Goal: Task Accomplishment & Management: Manage account settings

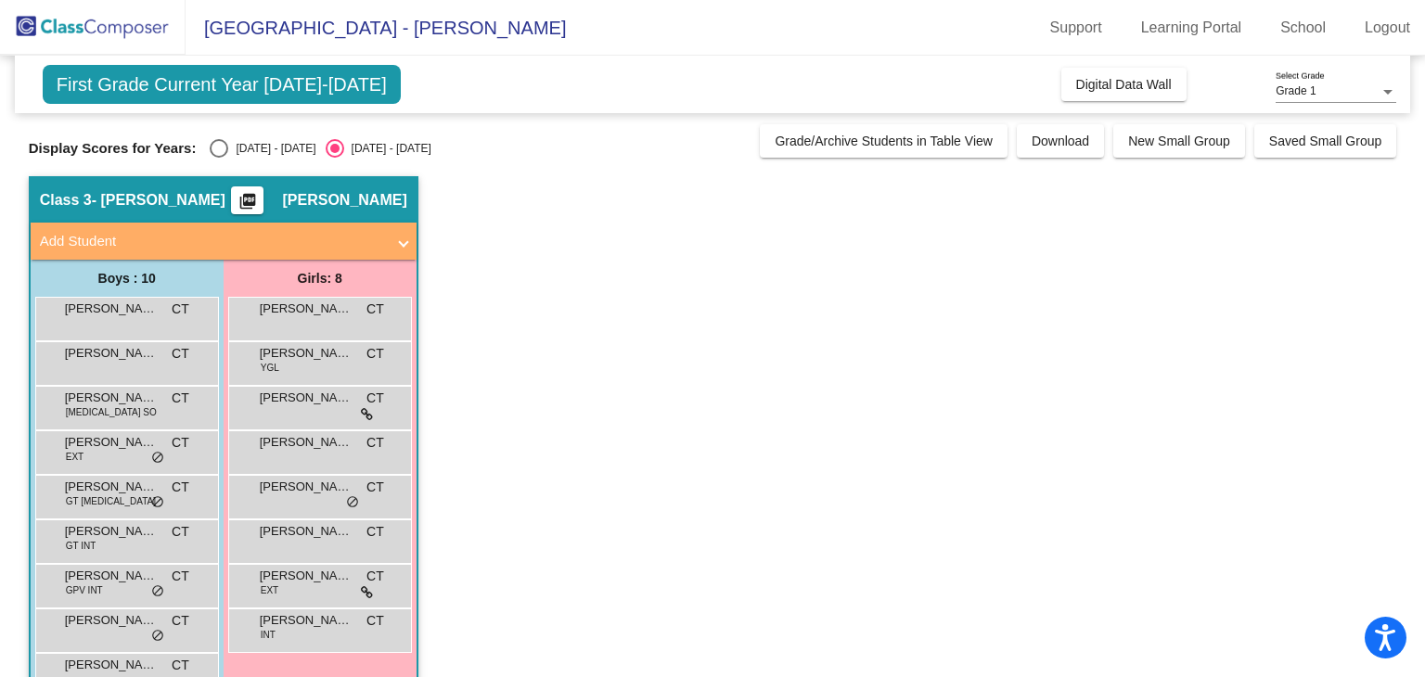
click at [597, 429] on app-classroom "Class 3 - [PERSON_NAME] picture_as_pdf [PERSON_NAME] Add Student First Name Las…" at bounding box center [713, 474] width 1368 height 596
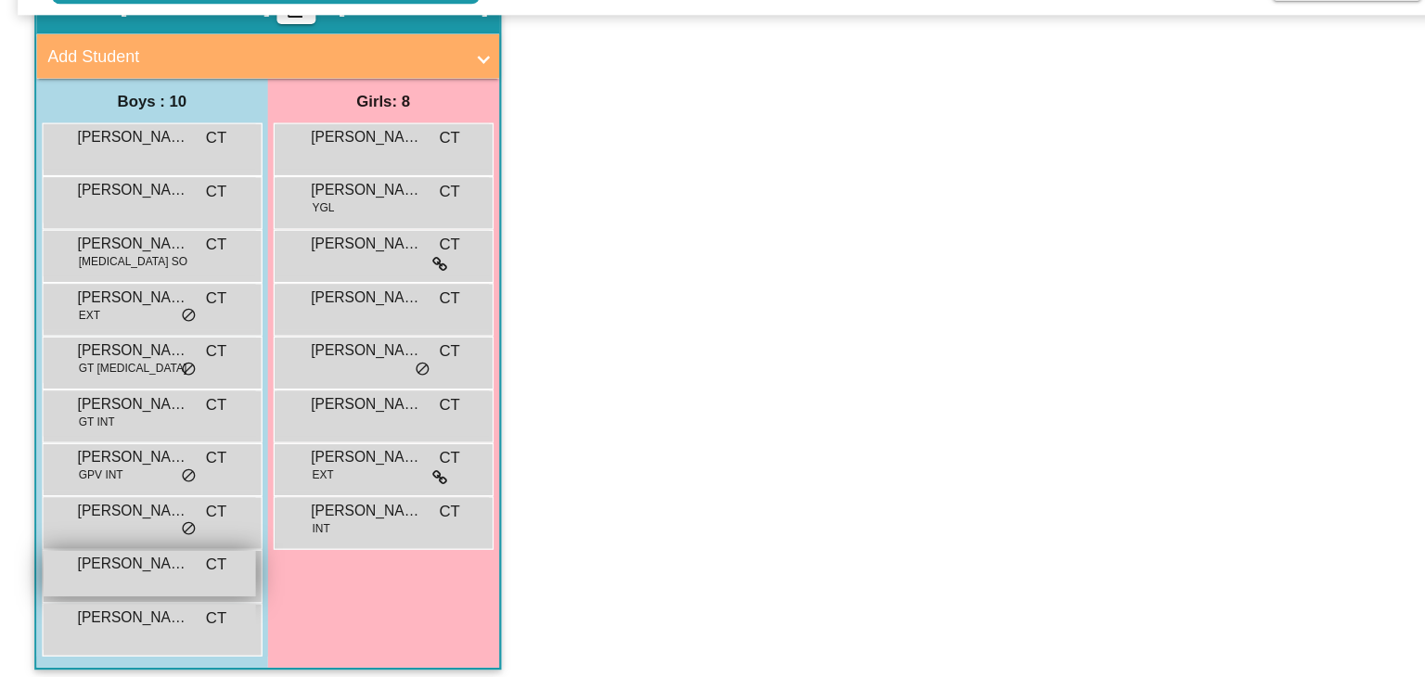
click at [88, 584] on div "[PERSON_NAME] CT lock do_not_disturb_alt" at bounding box center [124, 579] width 177 height 38
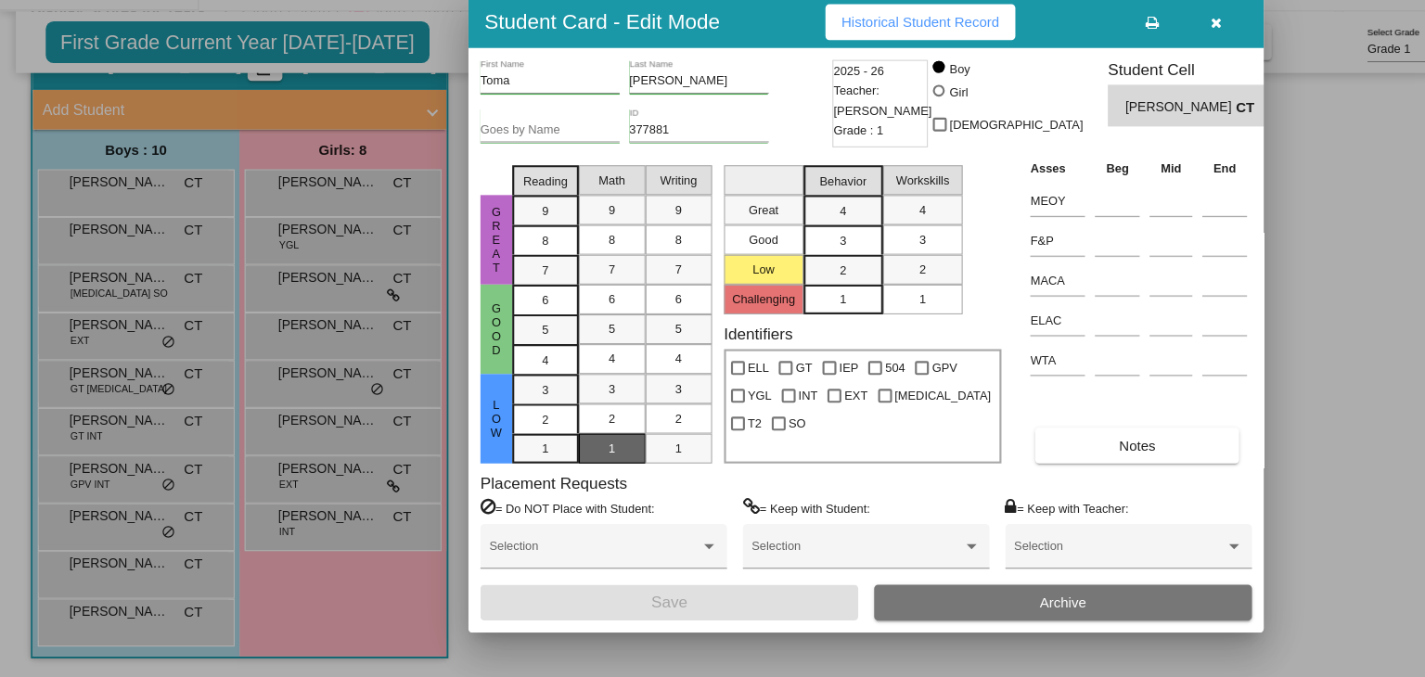
scroll to position [0, 0]
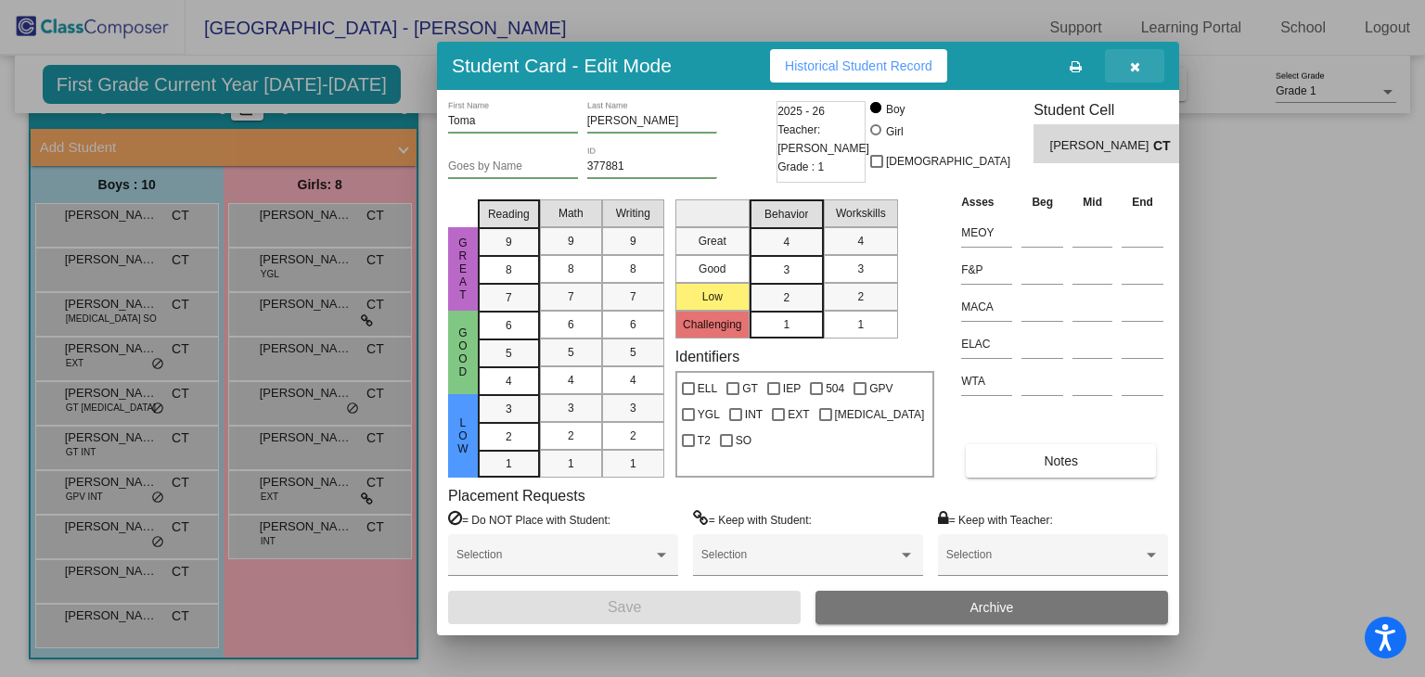
click at [1137, 64] on icon "button" at bounding box center [1135, 66] width 10 height 13
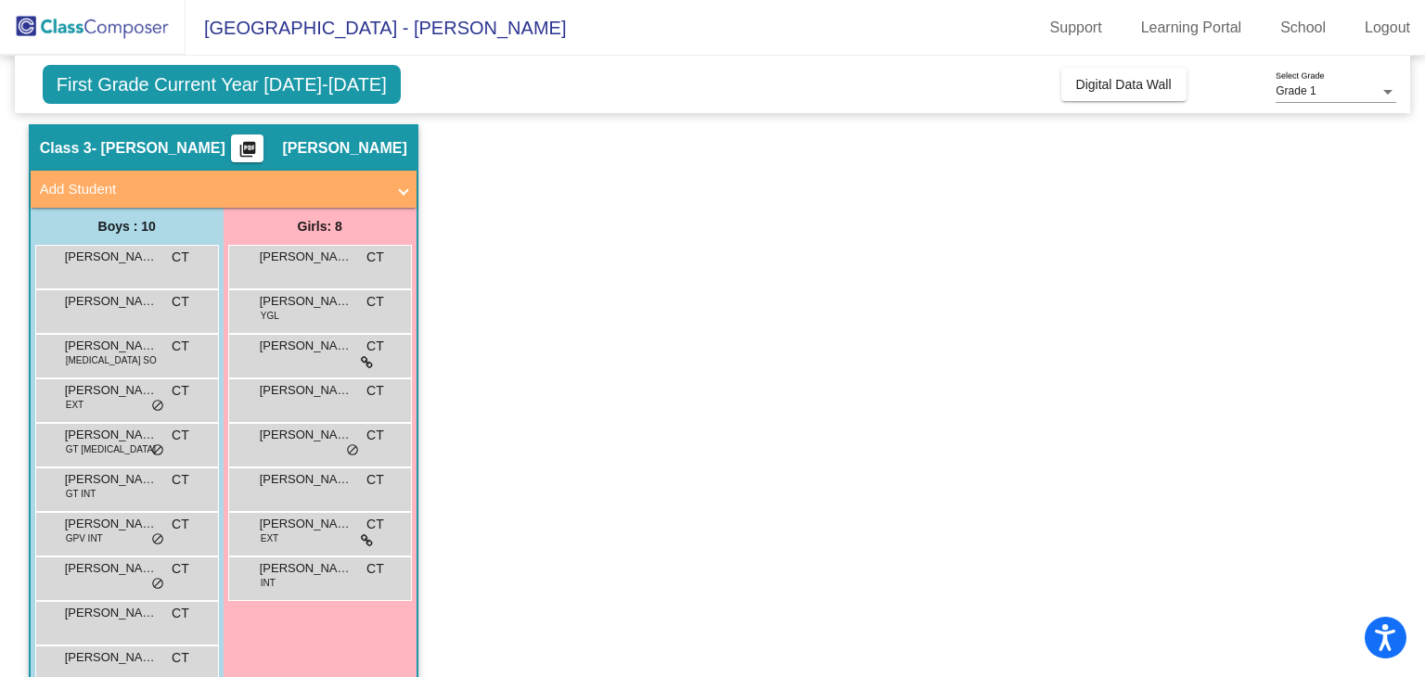
scroll to position [94, 0]
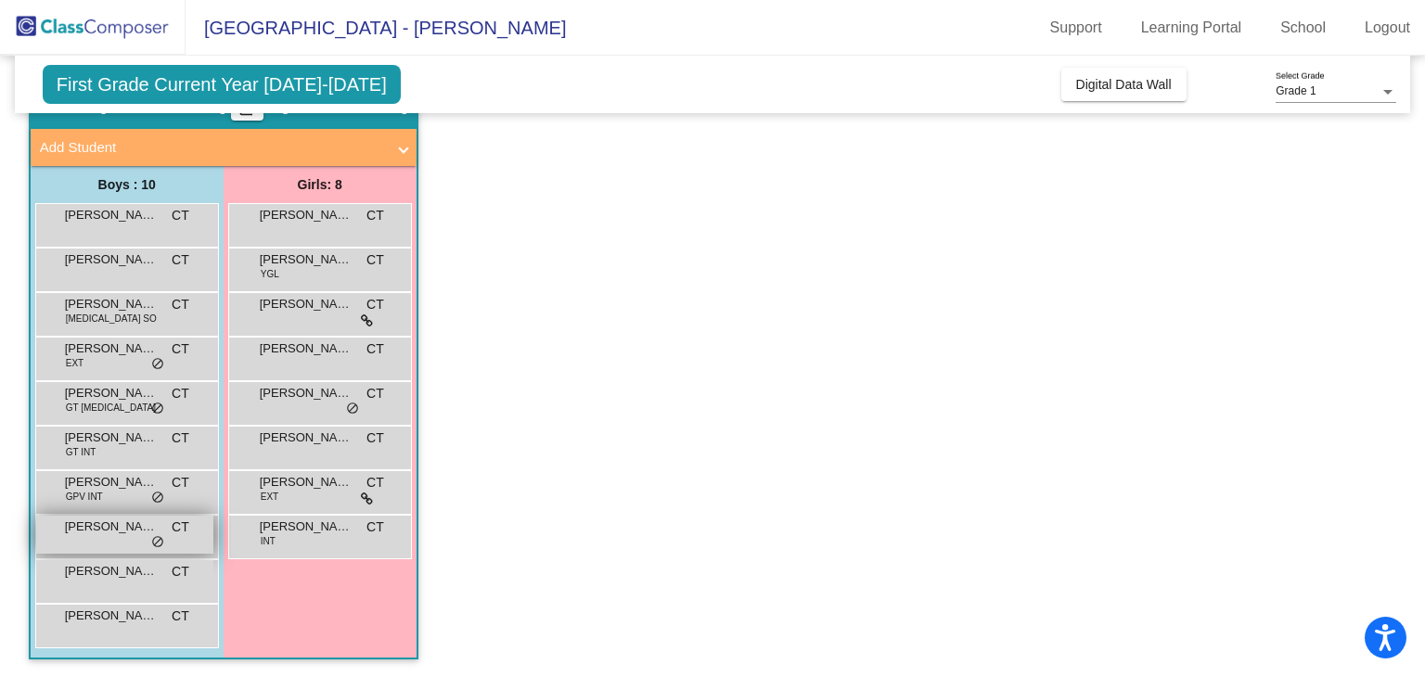
click at [122, 532] on span "[PERSON_NAME]" at bounding box center [111, 527] width 93 height 19
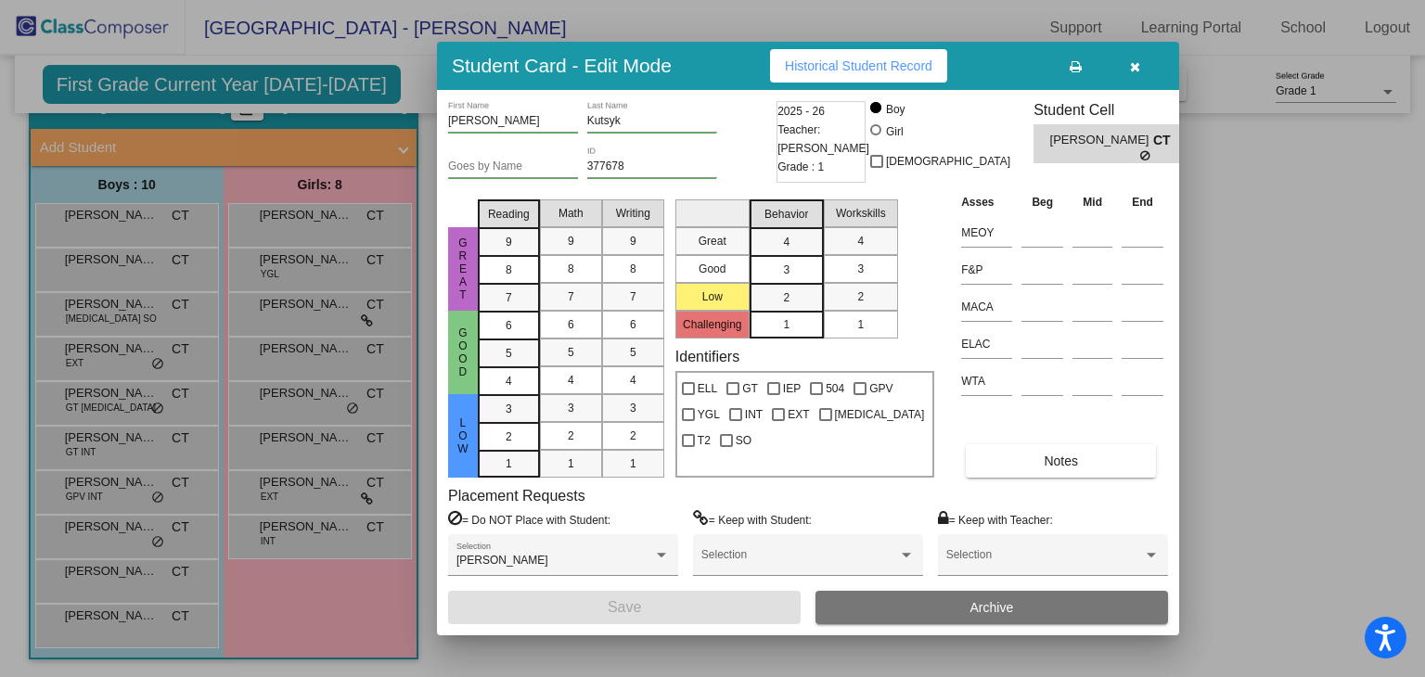
click at [136, 524] on div at bounding box center [712, 338] width 1425 height 677
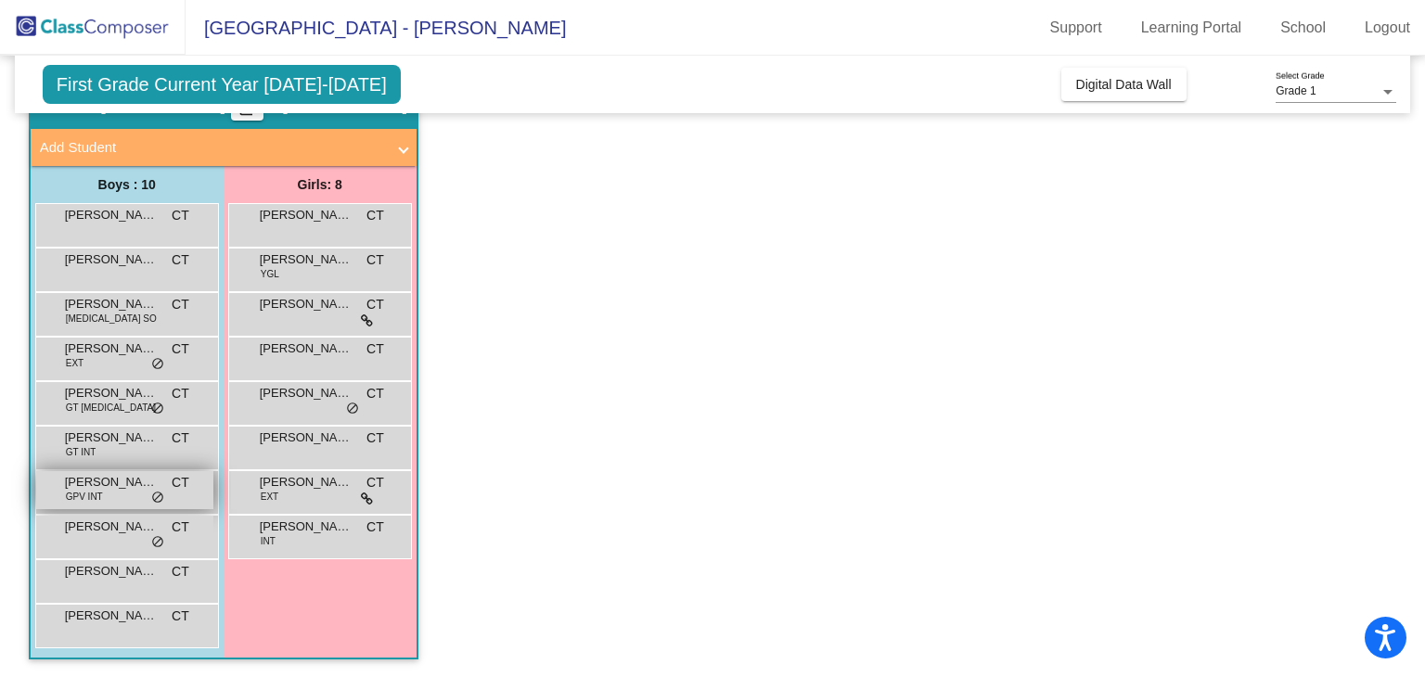
click at [135, 489] on span "[PERSON_NAME]" at bounding box center [111, 482] width 93 height 19
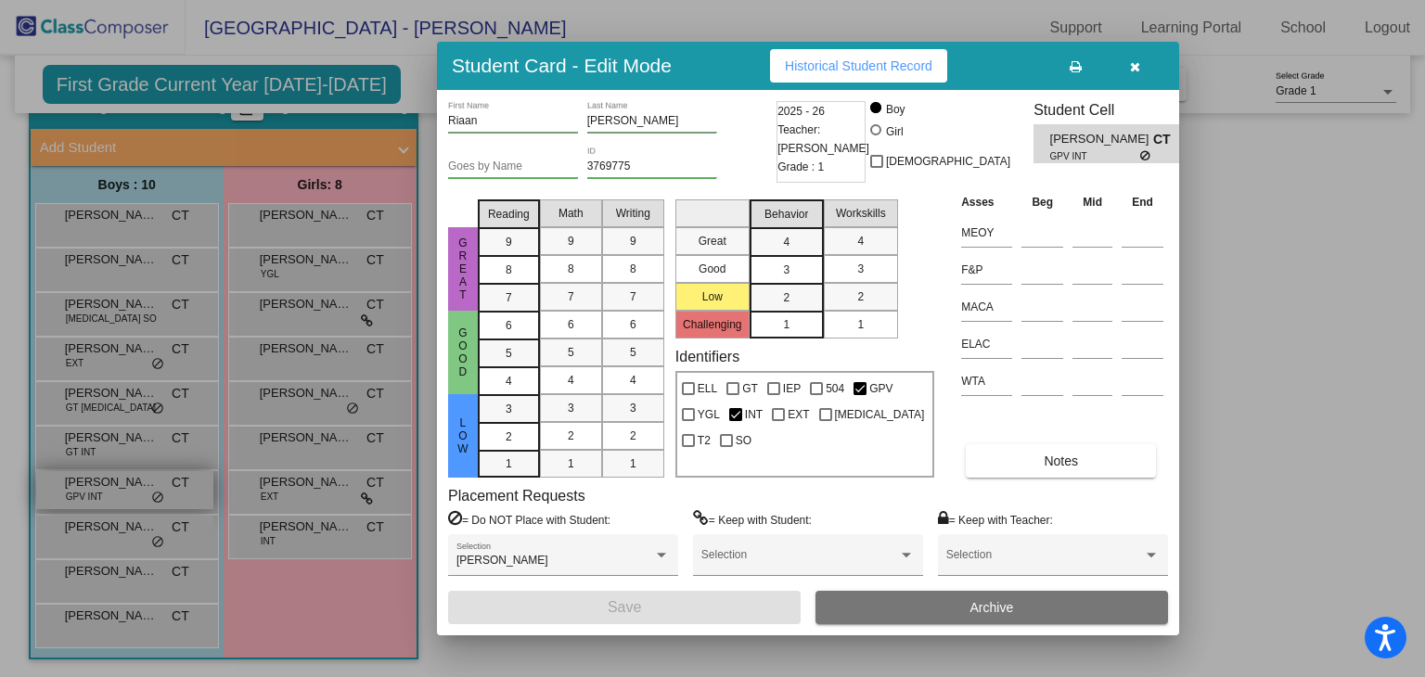
click at [135, 489] on div at bounding box center [712, 338] width 1425 height 677
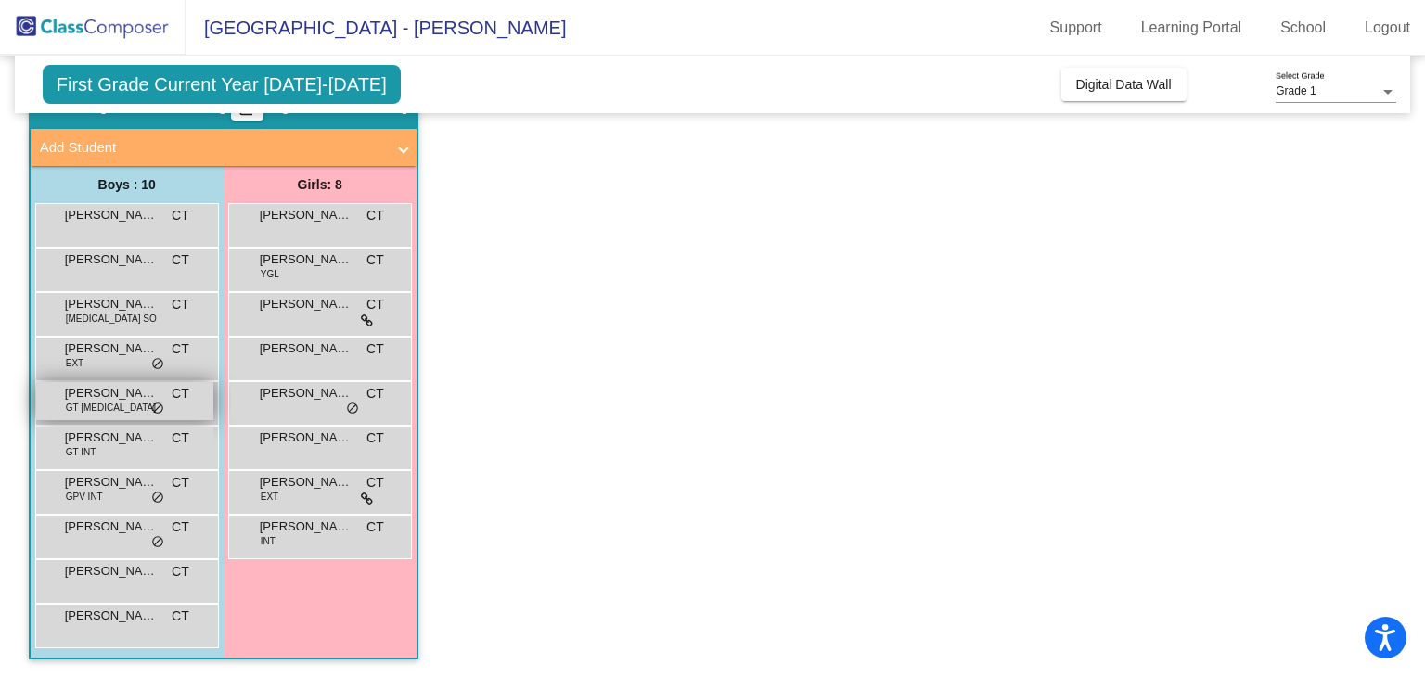
click at [128, 404] on div "[PERSON_NAME] GT [MEDICAL_DATA] CT lock do_not_disturb_alt" at bounding box center [124, 401] width 177 height 38
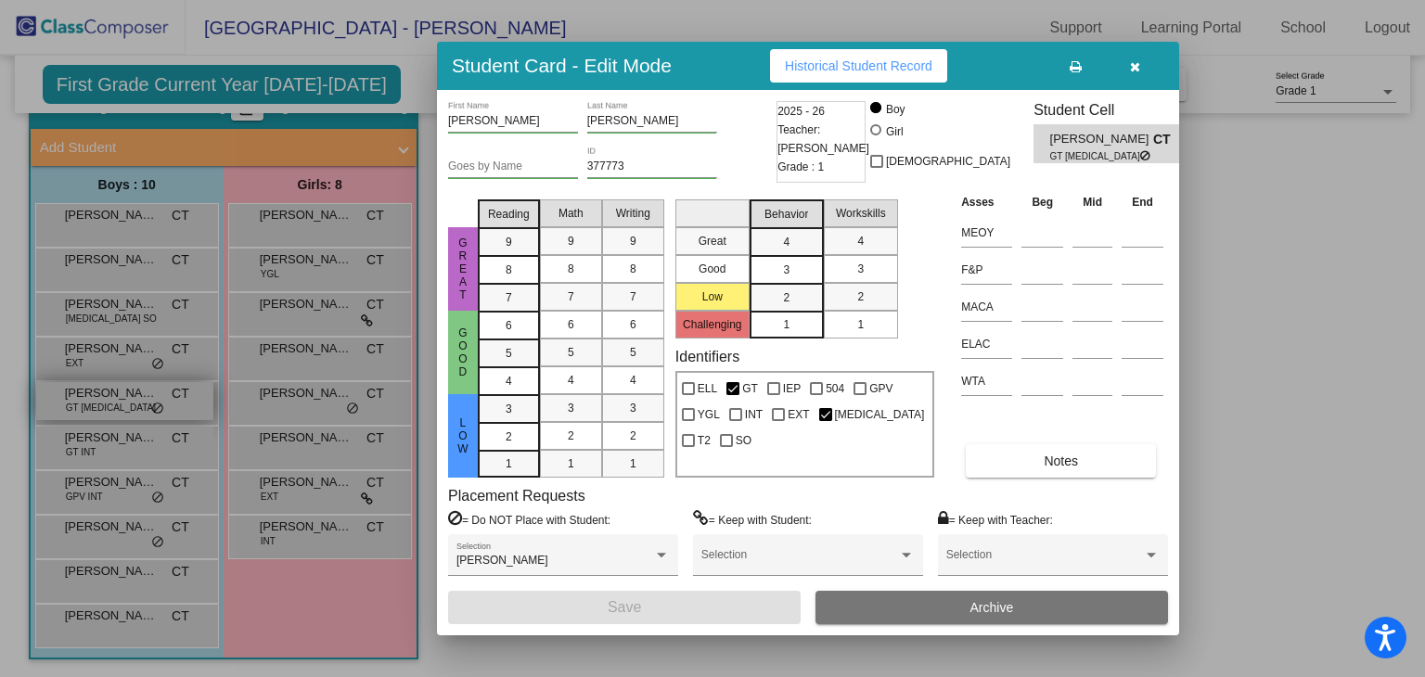
click at [128, 404] on div at bounding box center [712, 338] width 1425 height 677
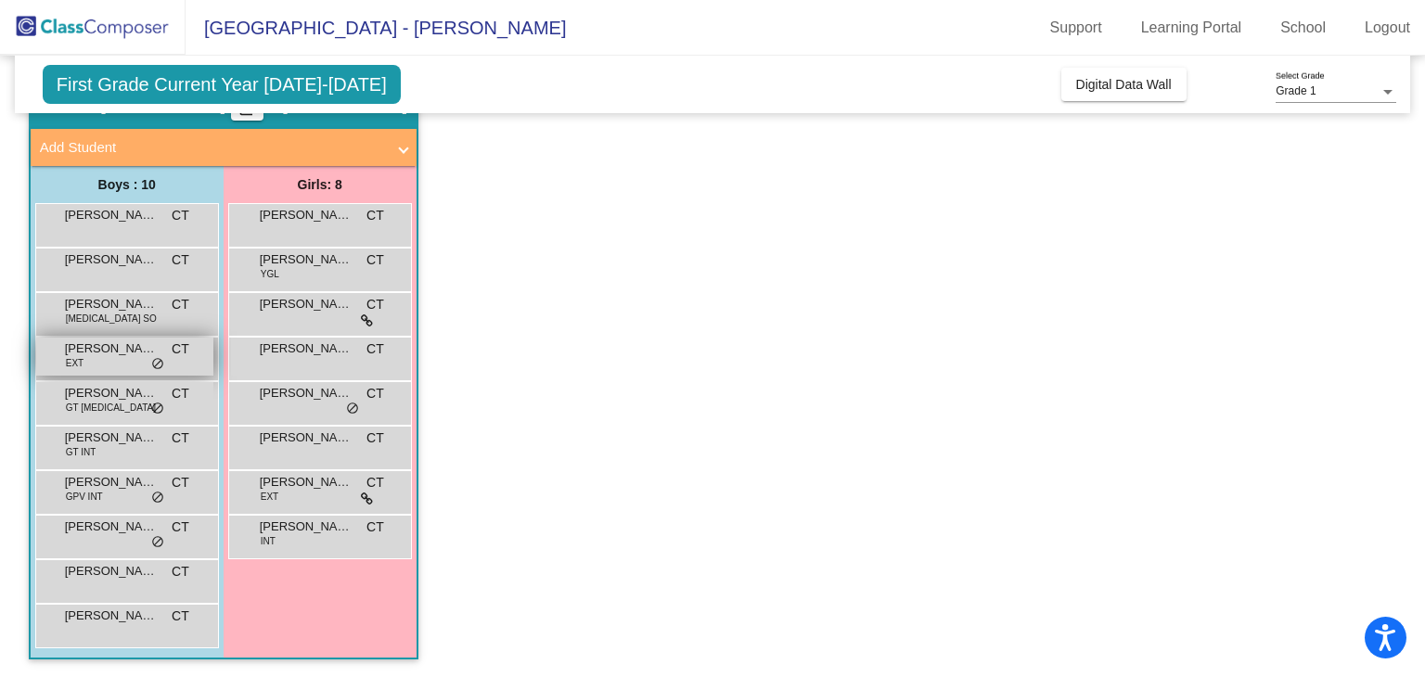
click at [117, 365] on div "[PERSON_NAME] EXT CT lock do_not_disturb_alt" at bounding box center [124, 357] width 177 height 38
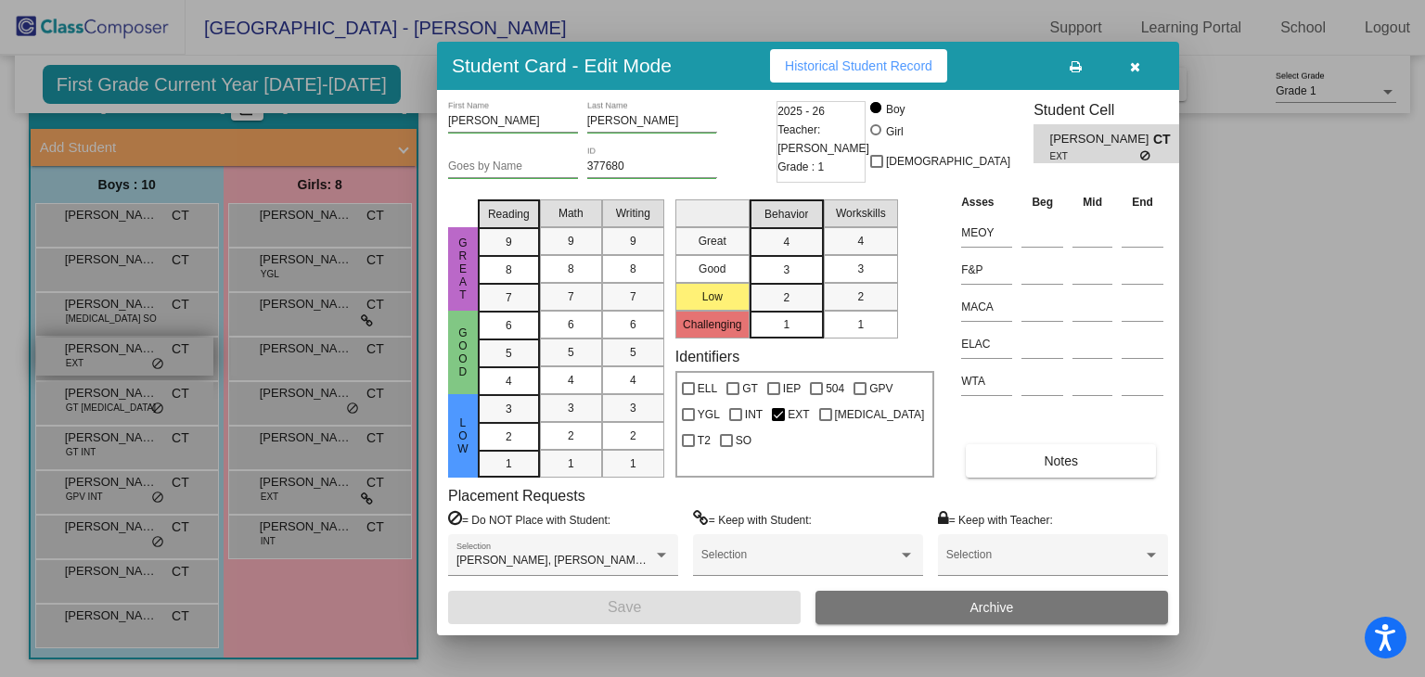
click at [117, 365] on div at bounding box center [712, 338] width 1425 height 677
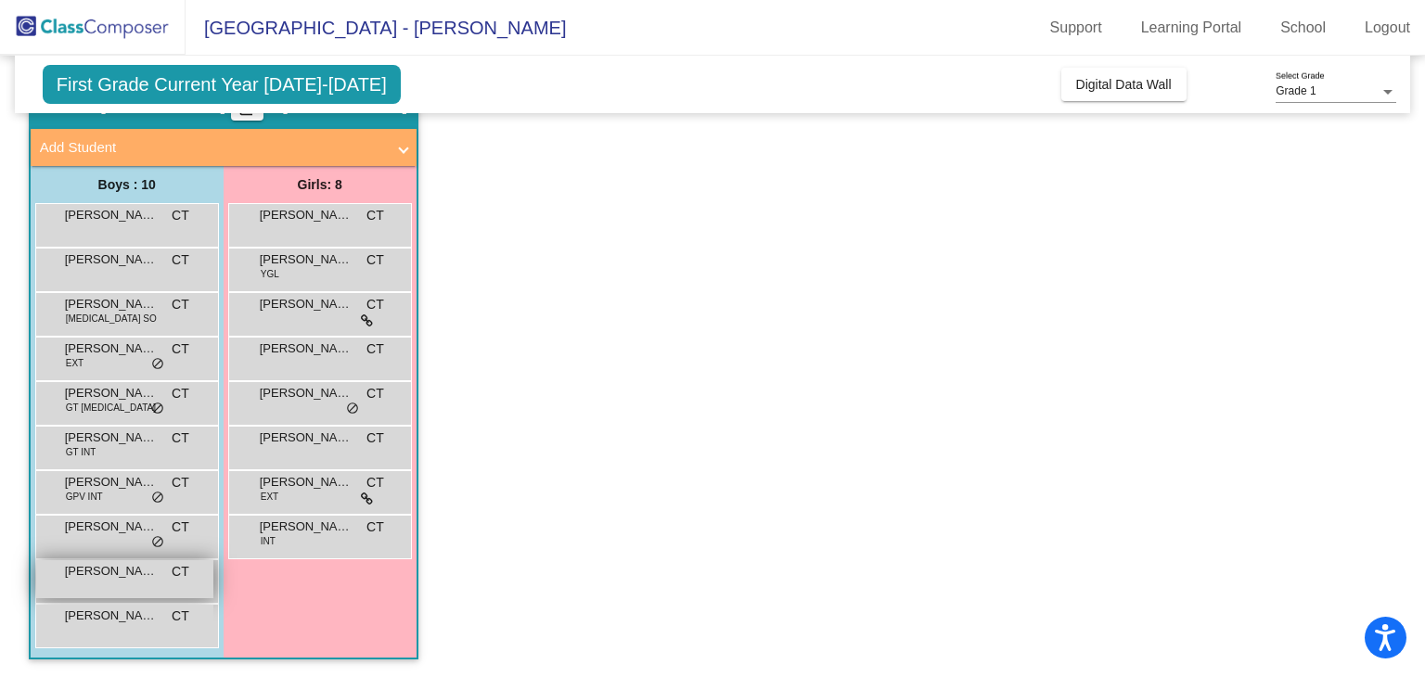
scroll to position [0, 0]
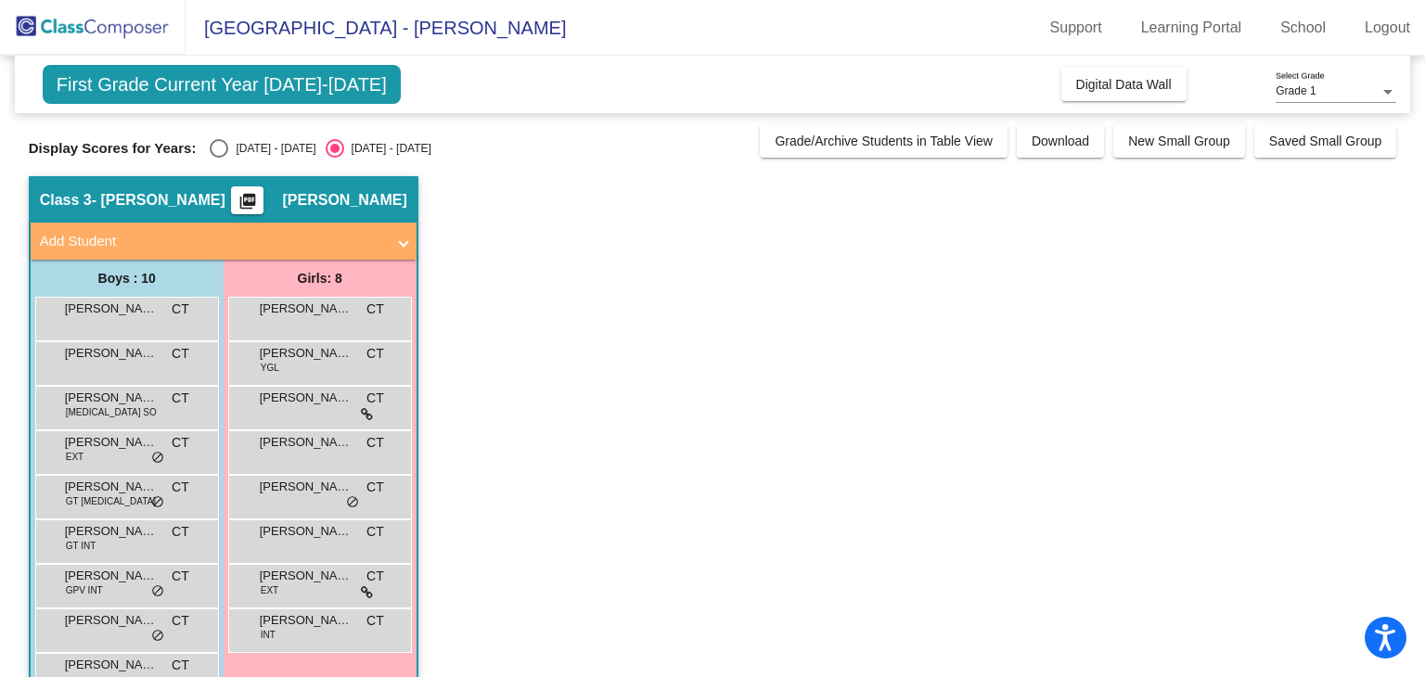
click at [222, 145] on div "Select an option" at bounding box center [219, 148] width 19 height 19
click at [219, 158] on input "[DATE] - [DATE]" at bounding box center [218, 158] width 1 height 1
radio input "true"
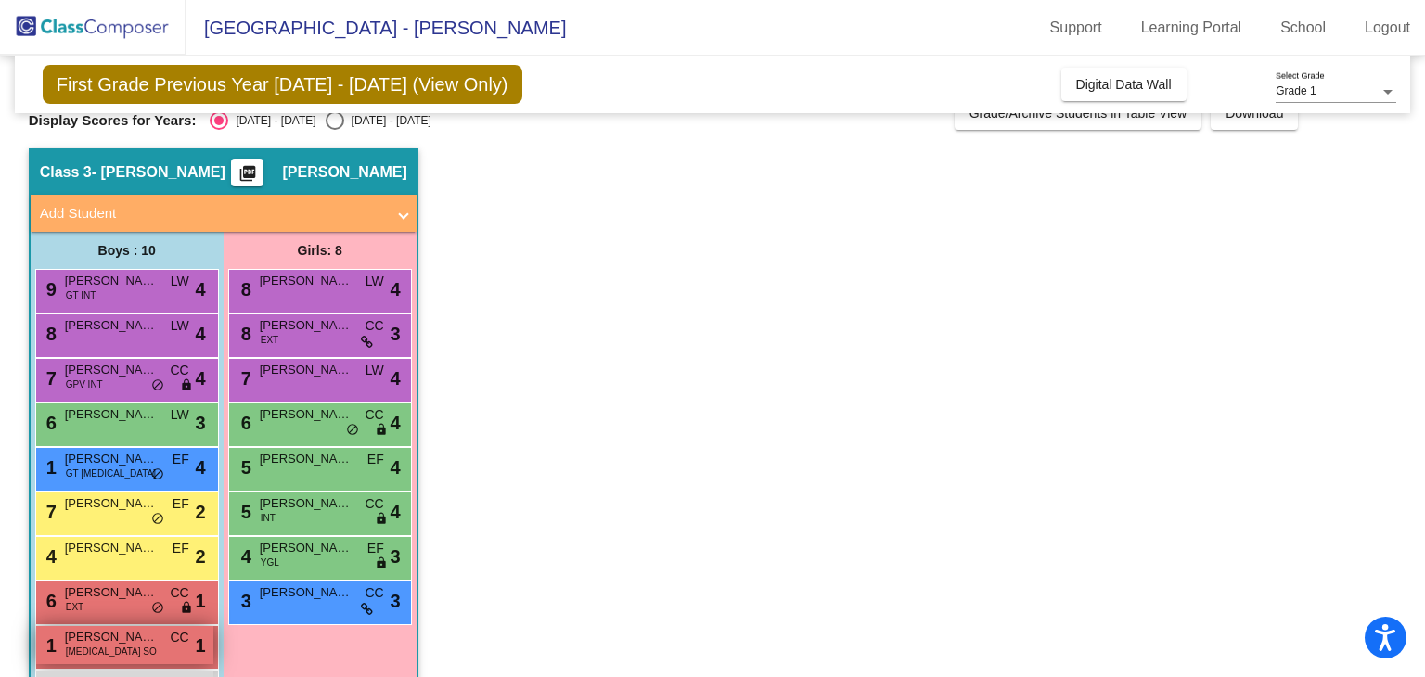
scroll to position [68, 0]
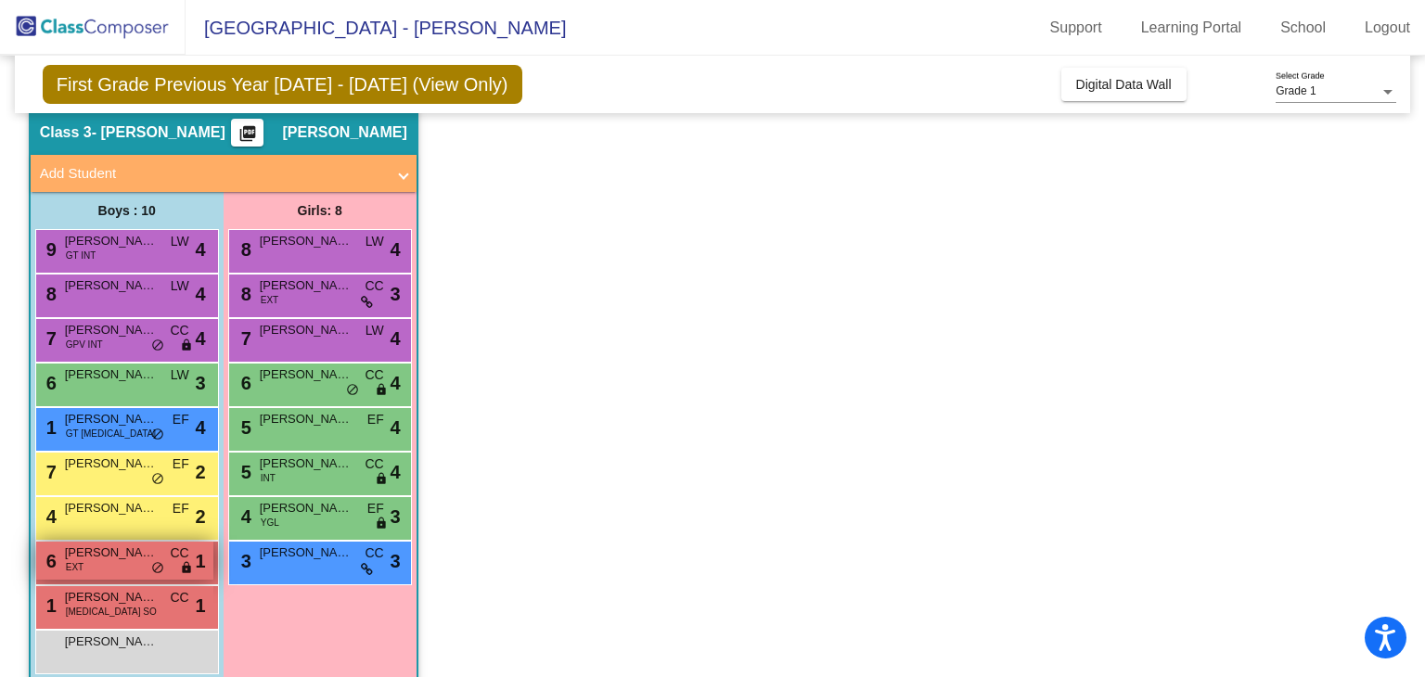
click at [125, 559] on span "[PERSON_NAME]" at bounding box center [111, 553] width 93 height 19
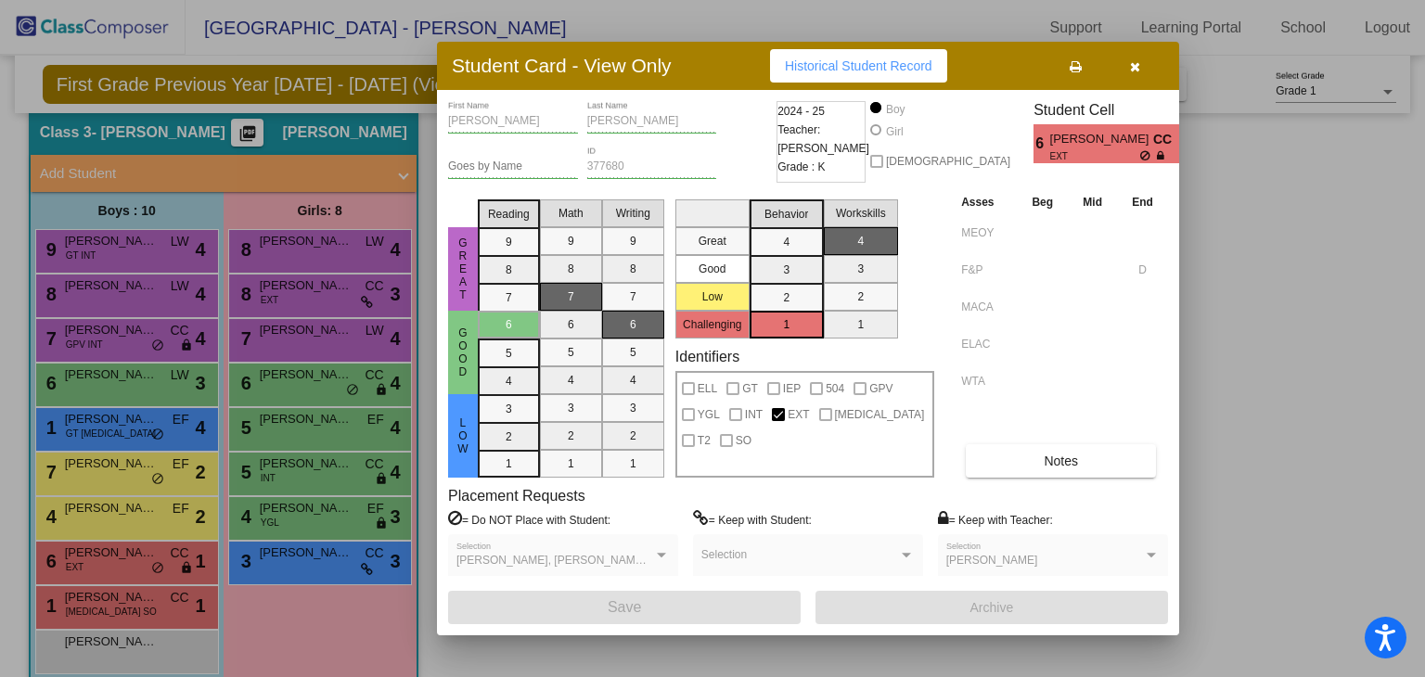
click at [256, 609] on div at bounding box center [712, 338] width 1425 height 677
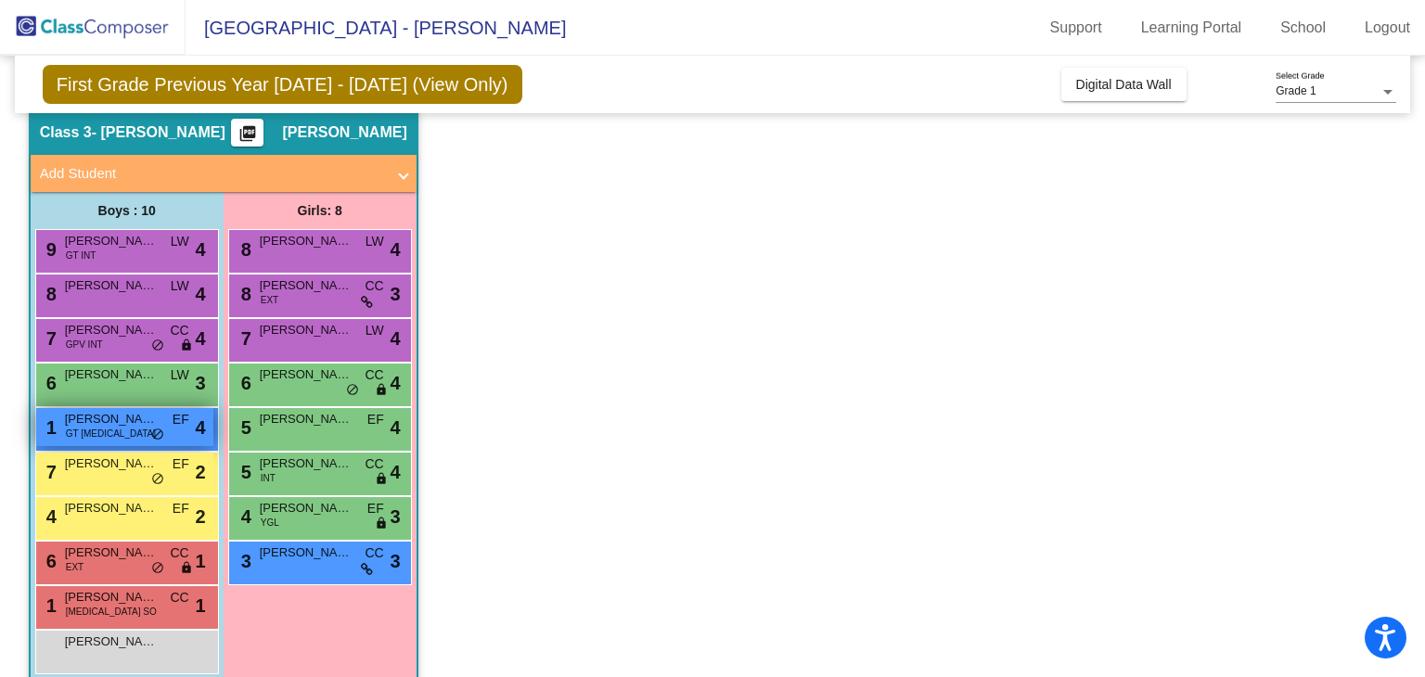
click at [125, 426] on span "[PERSON_NAME]" at bounding box center [111, 419] width 93 height 19
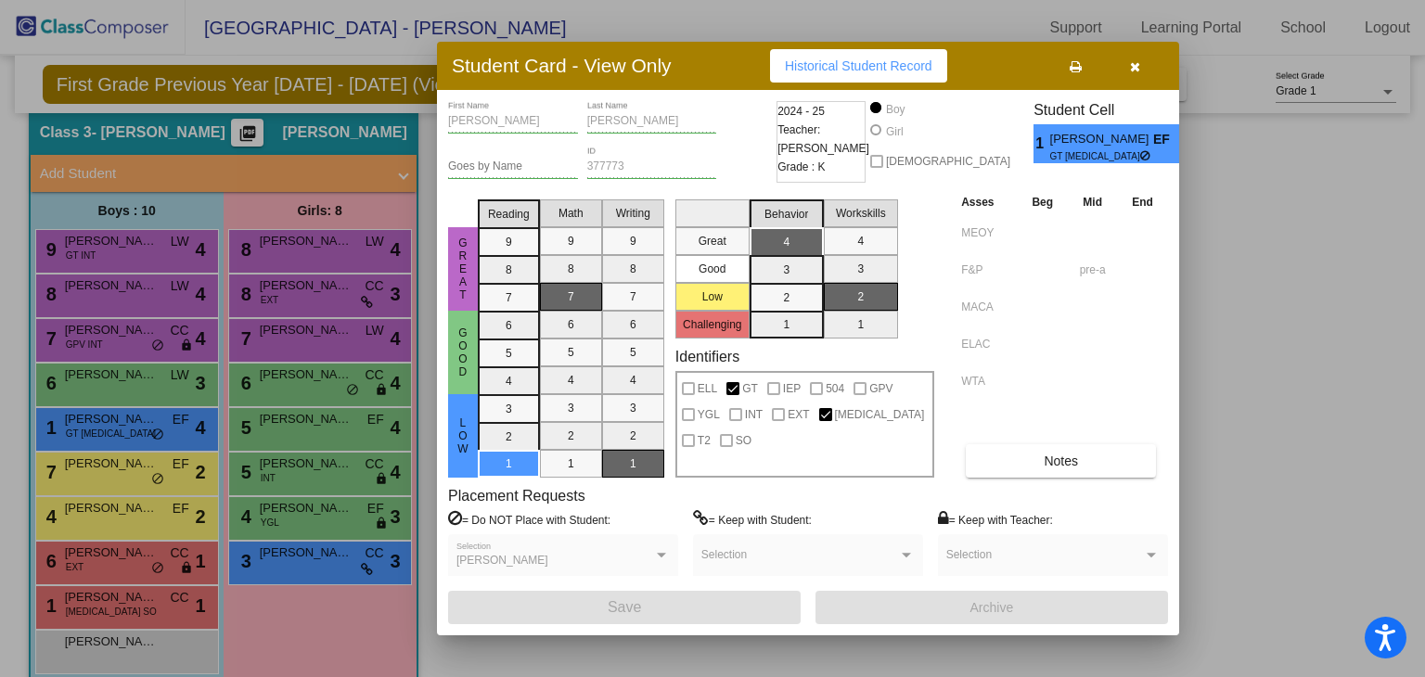
click at [274, 603] on div at bounding box center [712, 338] width 1425 height 677
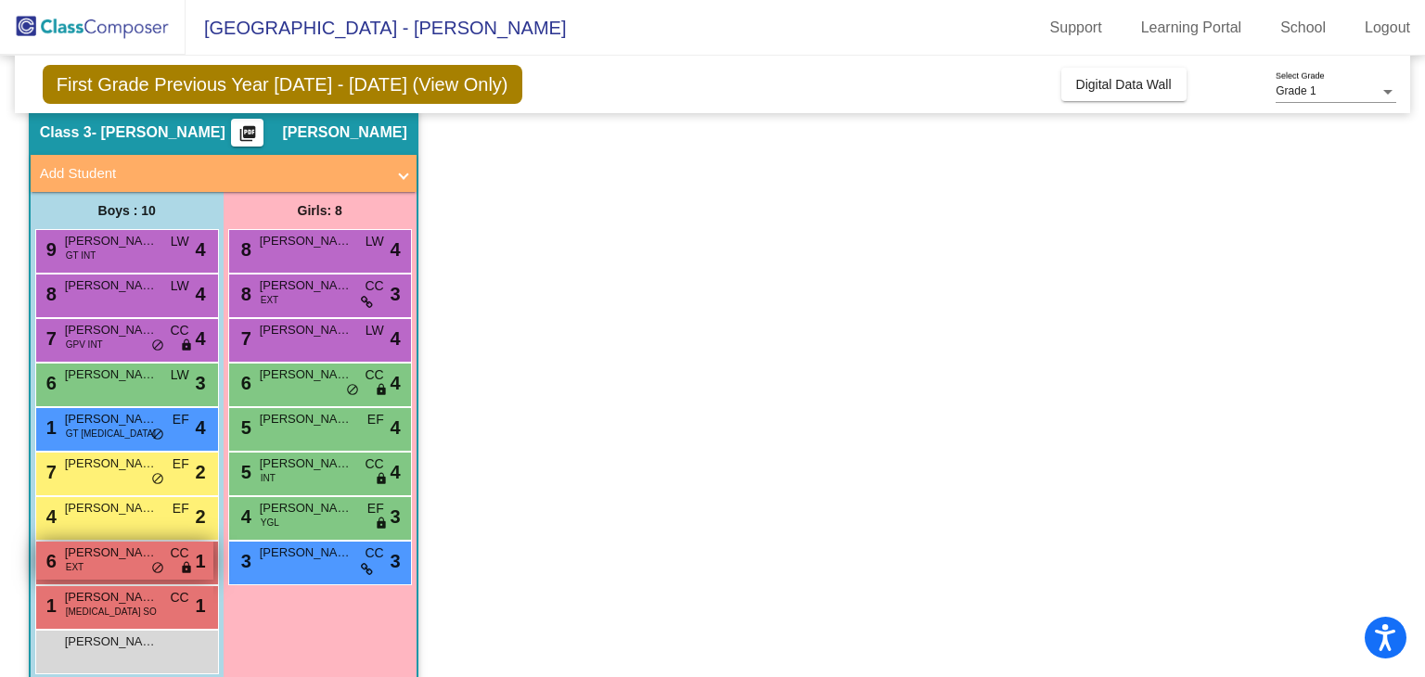
click at [167, 569] on div "6 [PERSON_NAME] EXT CC lock do_not_disturb_alt 1" at bounding box center [124, 561] width 177 height 38
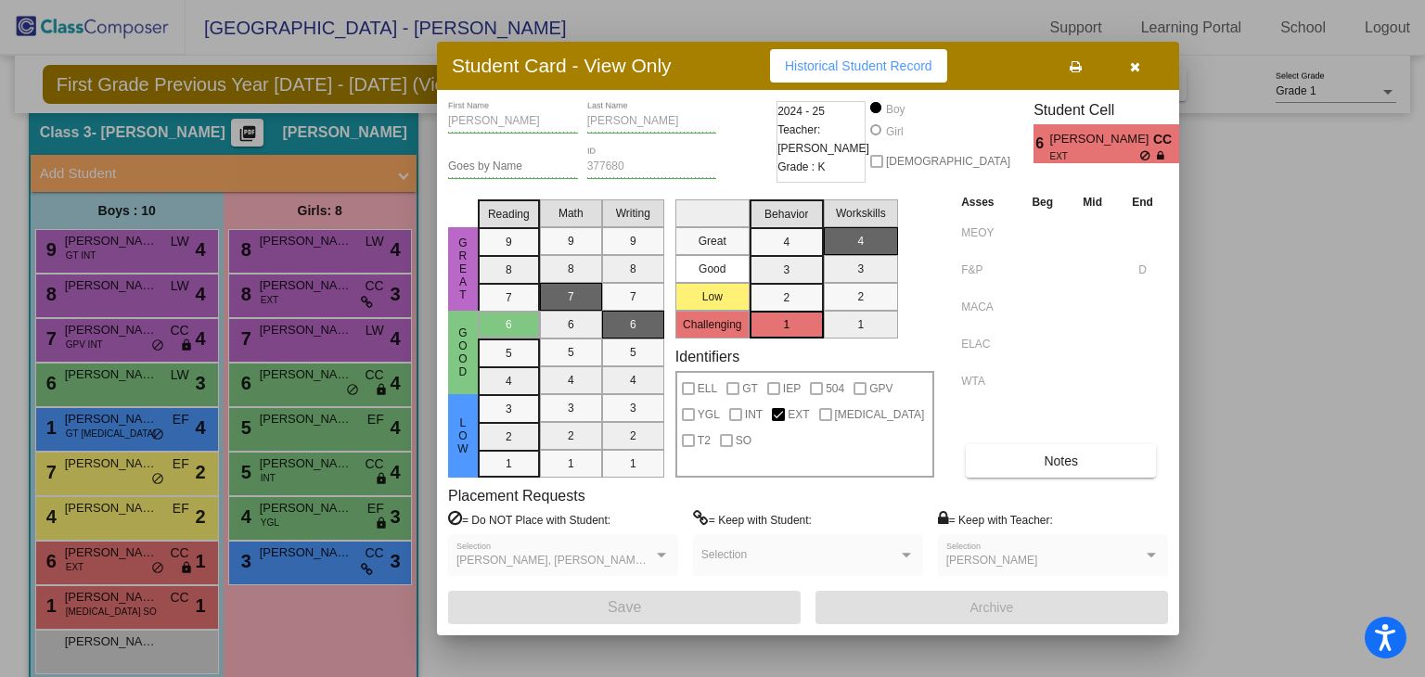
click at [316, 631] on div at bounding box center [712, 338] width 1425 height 677
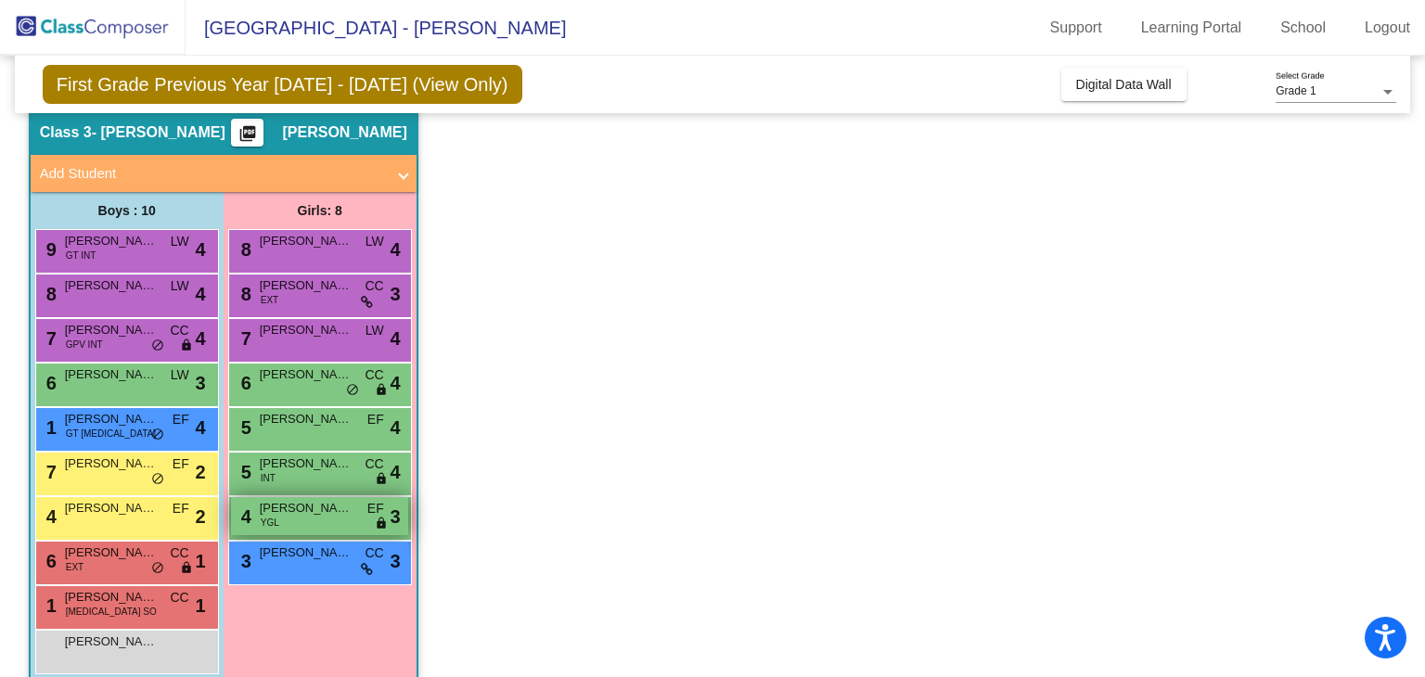
click at [304, 524] on div "4 [PERSON_NAME] YGL EF lock do_not_disturb_alt 3" at bounding box center [319, 516] width 177 height 38
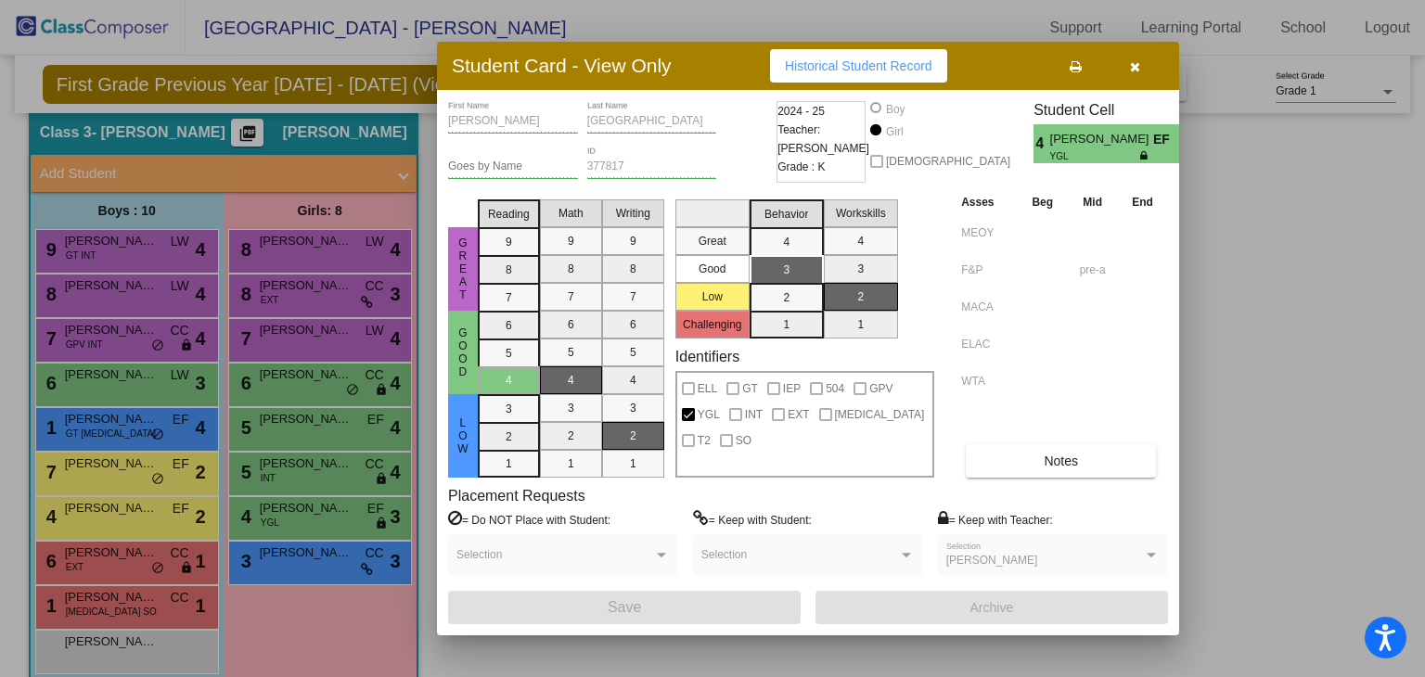
click at [304, 528] on div at bounding box center [712, 338] width 1425 height 677
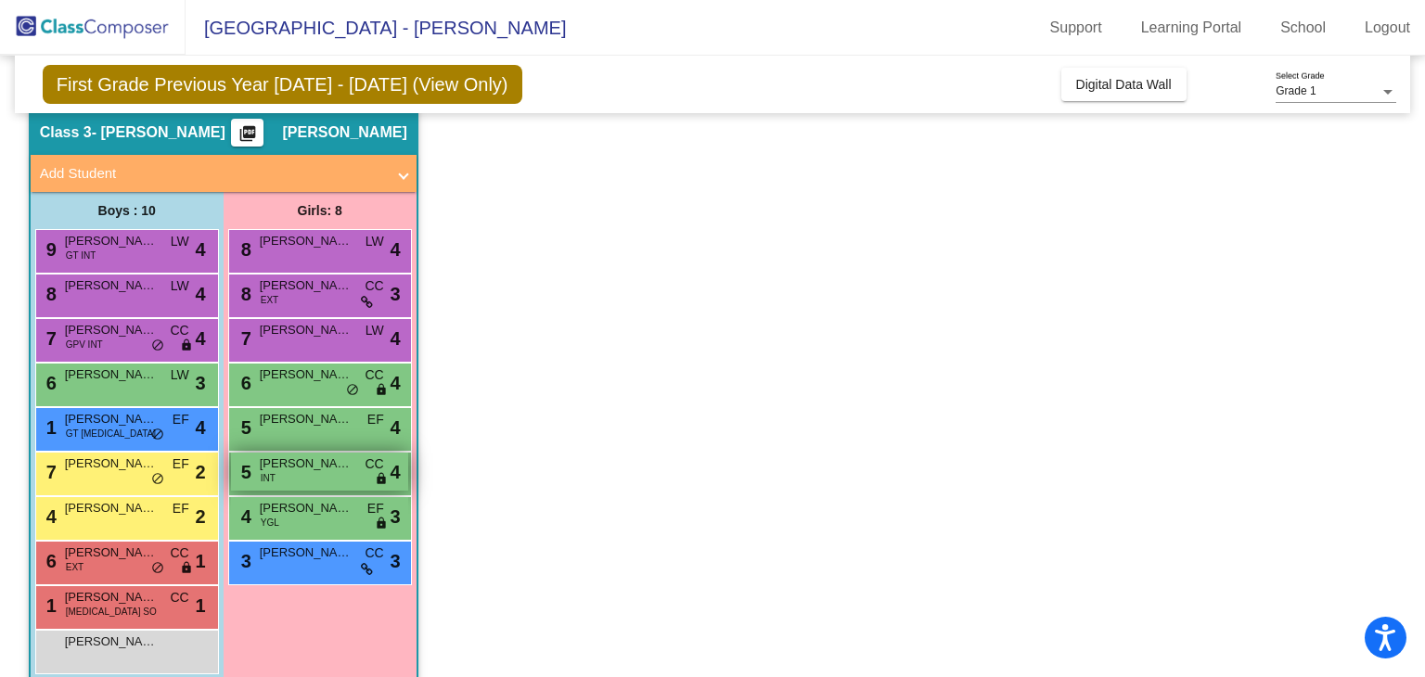
click at [301, 477] on div "5 Zaara [PERSON_NAME] INT CC lock do_not_disturb_alt 4" at bounding box center [319, 472] width 177 height 38
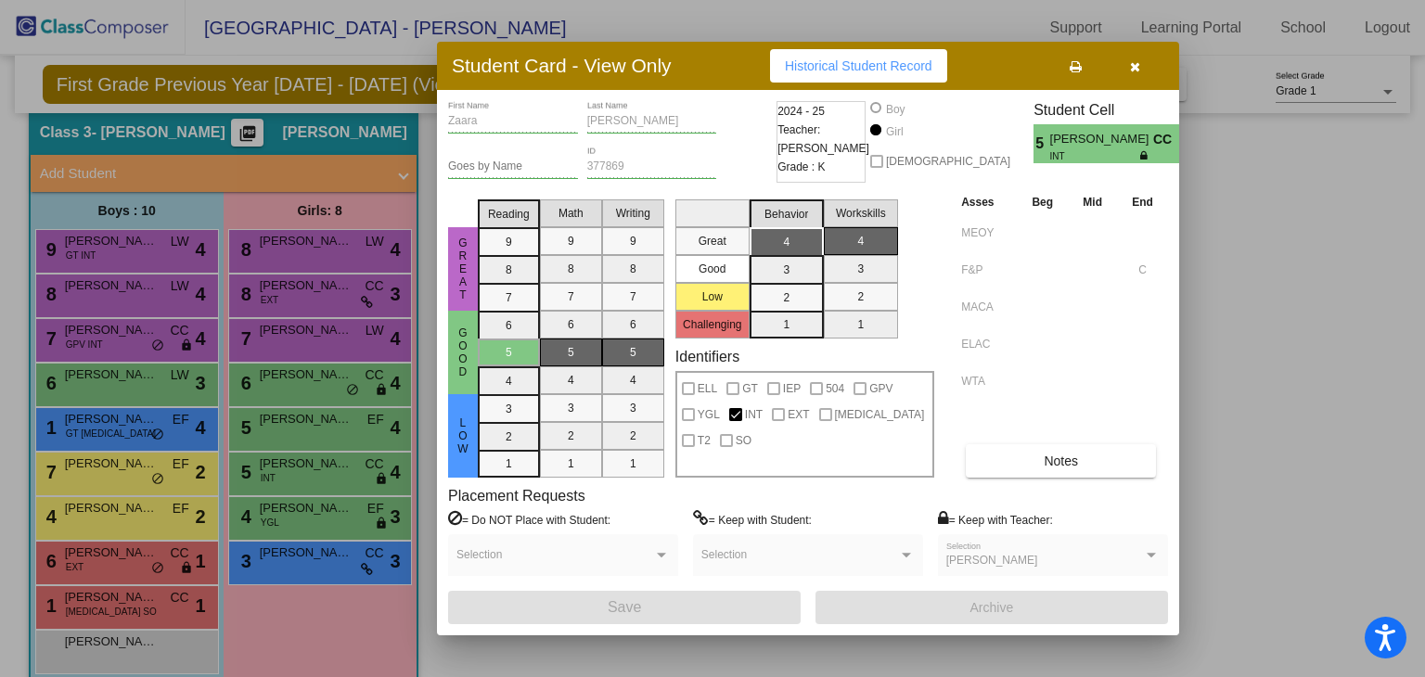
click at [328, 578] on div at bounding box center [712, 338] width 1425 height 677
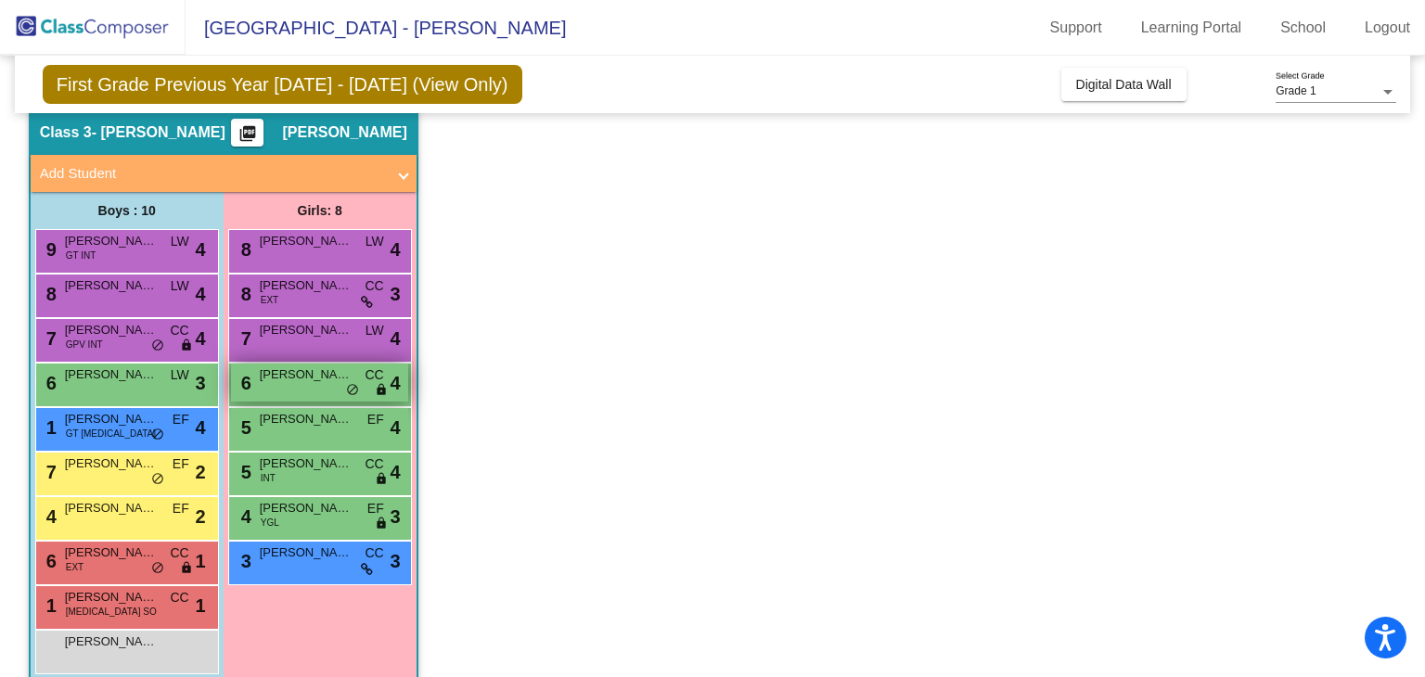
click at [317, 384] on div "6 [PERSON_NAME] CC lock do_not_disturb_alt 4" at bounding box center [319, 383] width 177 height 38
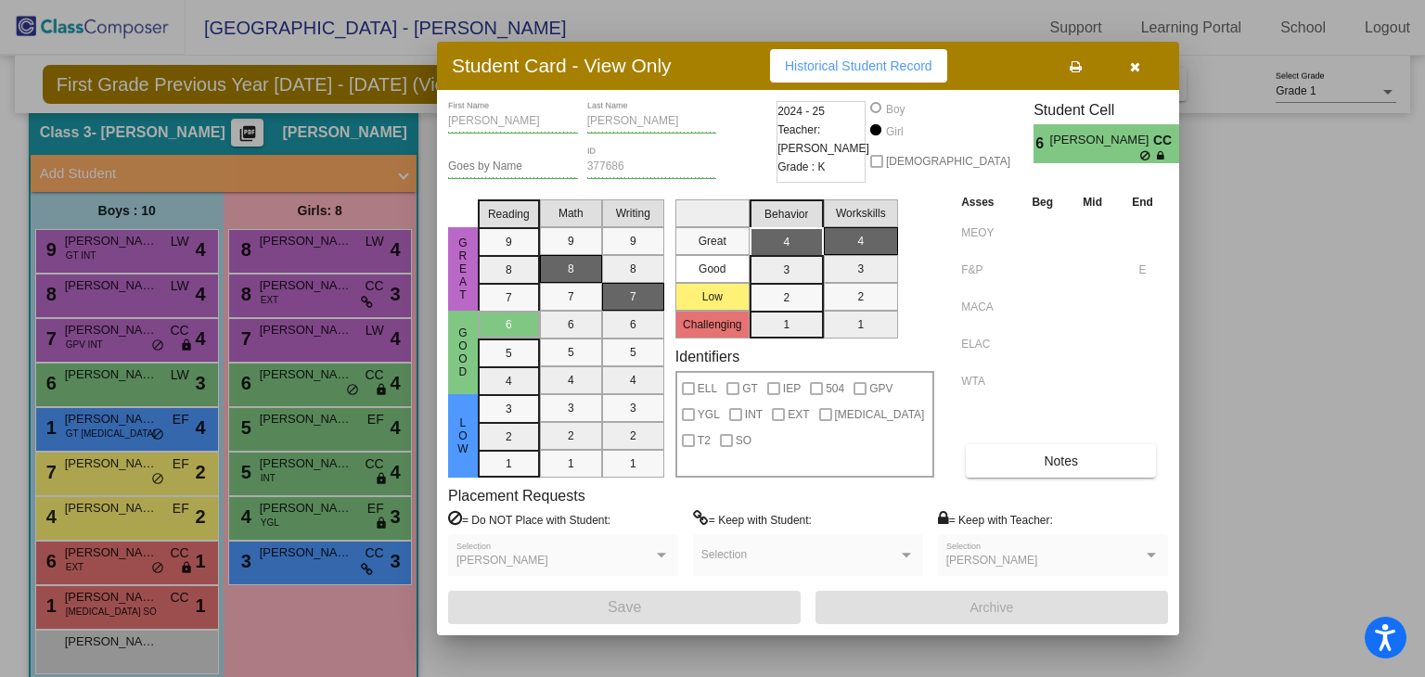
click at [357, 619] on div at bounding box center [712, 338] width 1425 height 677
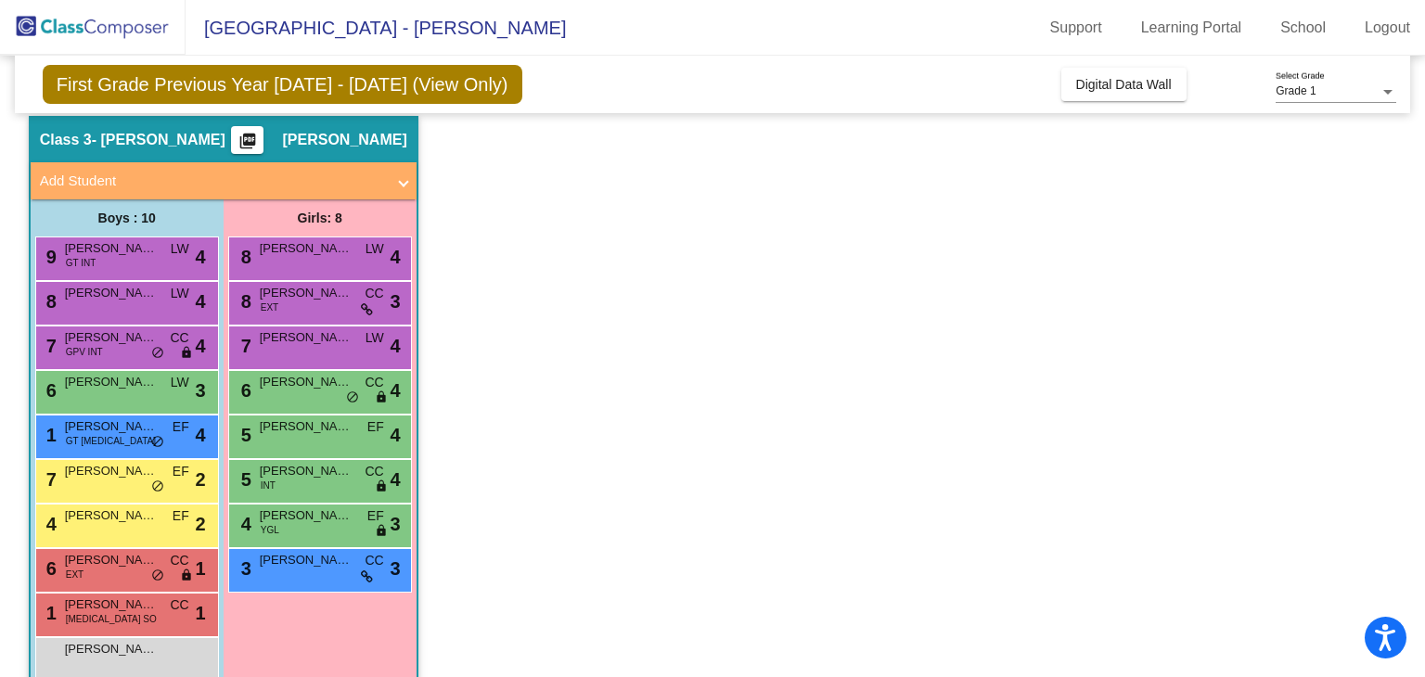
scroll to position [60, 0]
click at [109, 337] on span "[PERSON_NAME]" at bounding box center [111, 337] width 93 height 19
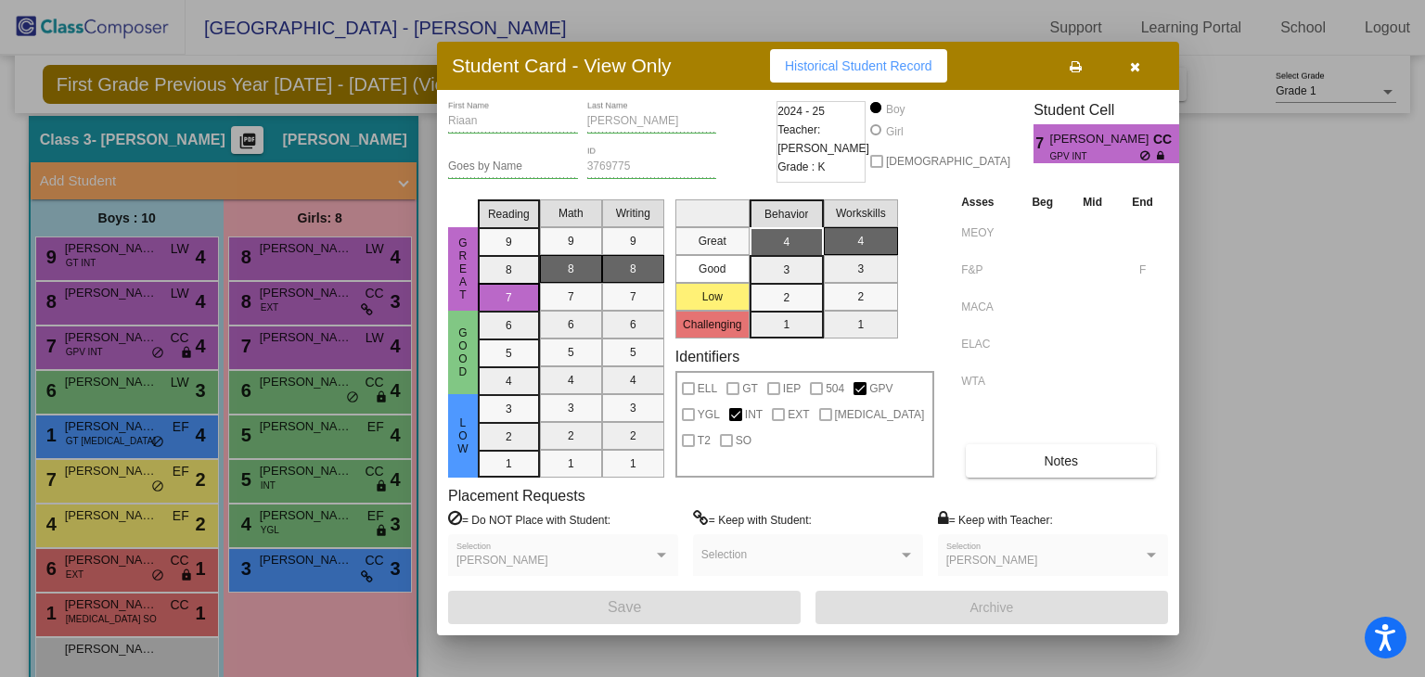
click at [236, 624] on div at bounding box center [712, 338] width 1425 height 677
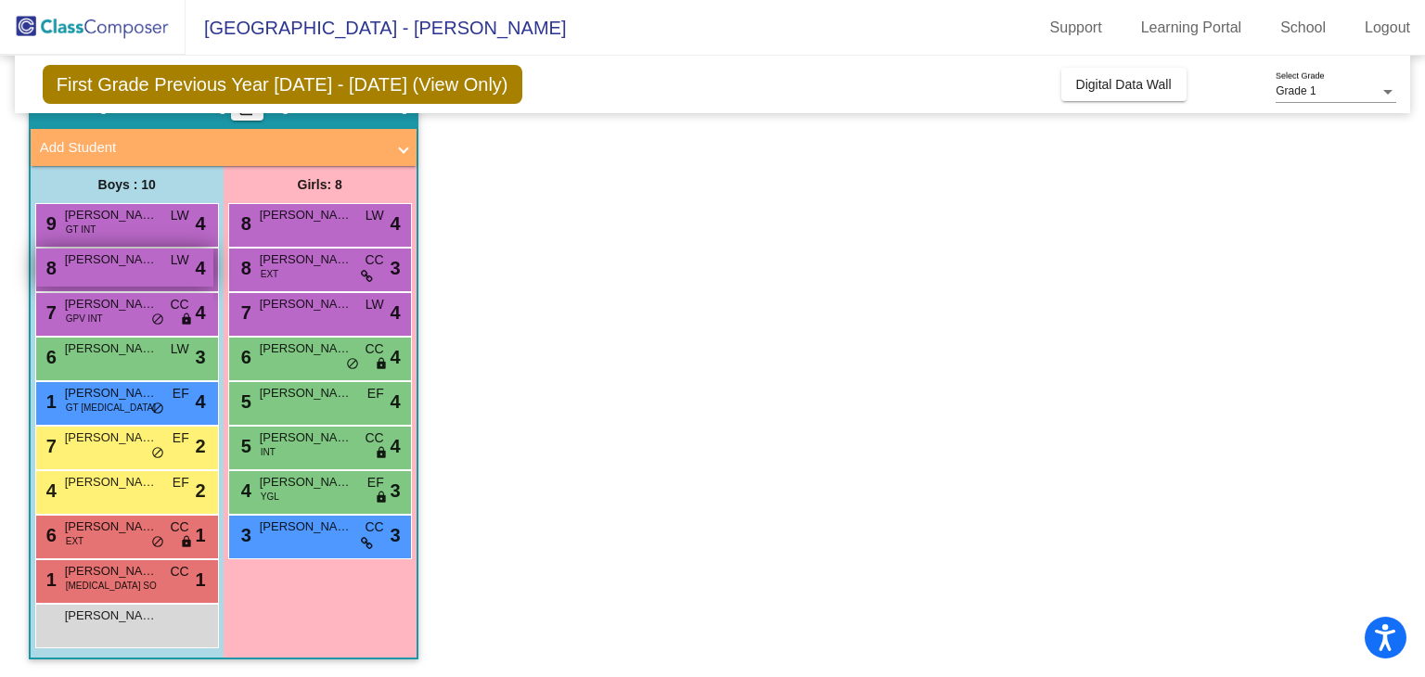
scroll to position [15, 0]
